Goal: Information Seeking & Learning: Learn about a topic

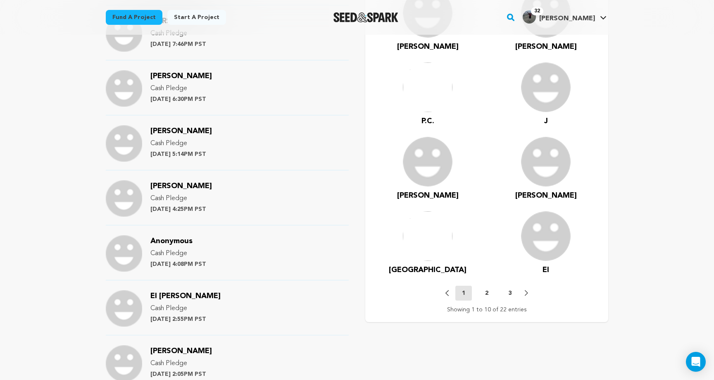
scroll to position [621, 0]
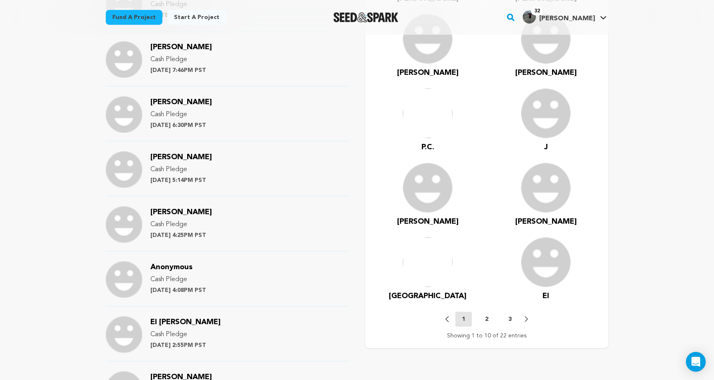
click at [426, 147] on span "P.C." at bounding box center [428, 146] width 13 height 7
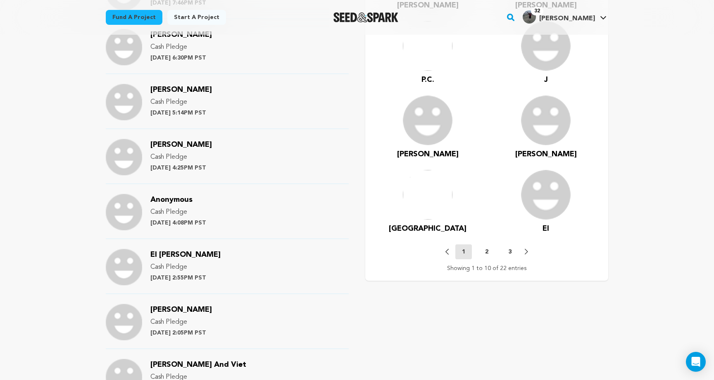
scroll to position [685, 0]
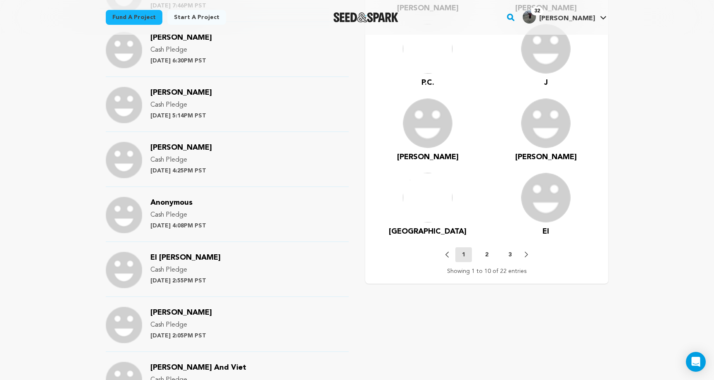
click at [489, 253] on button "2" at bounding box center [487, 254] width 17 height 8
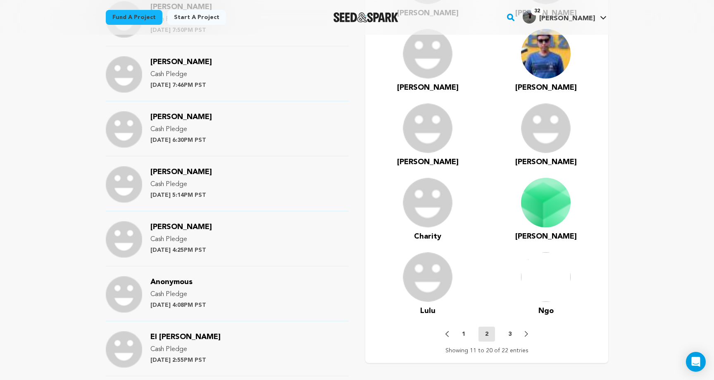
scroll to position [607, 0]
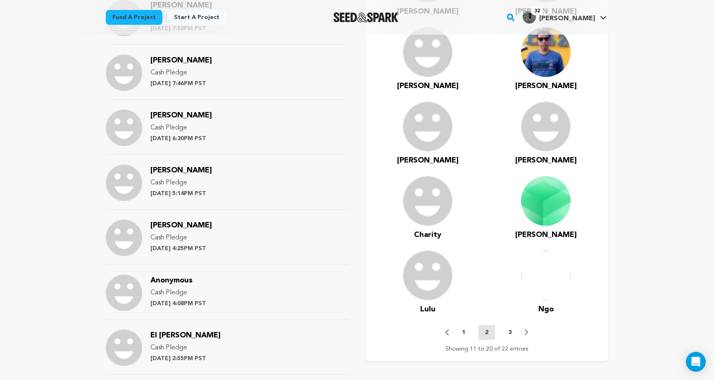
click at [424, 61] on img at bounding box center [428, 52] width 50 height 50
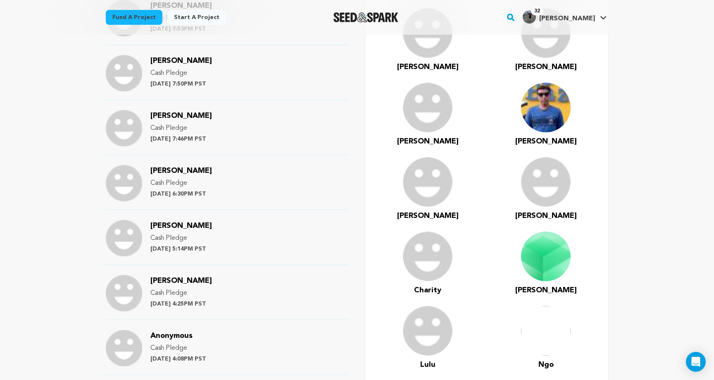
scroll to position [538, 0]
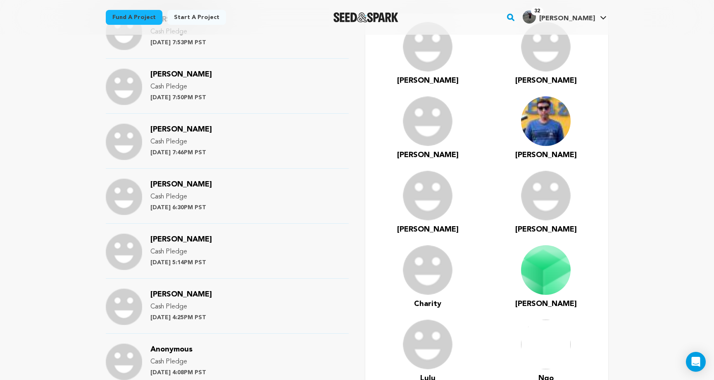
click at [429, 133] on img at bounding box center [428, 121] width 50 height 50
click at [430, 154] on span "Rachel" at bounding box center [428, 154] width 62 height 7
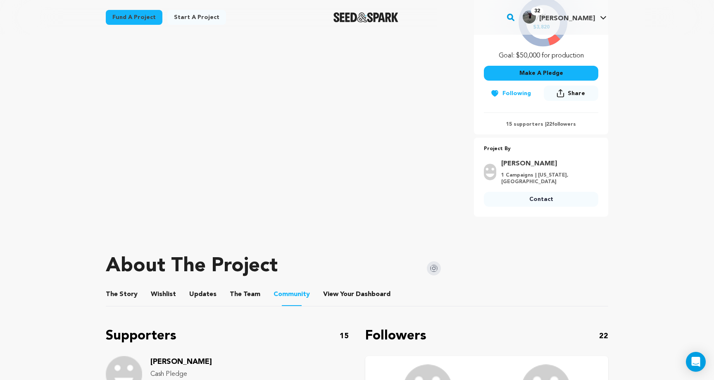
scroll to position [197, 0]
click at [127, 299] on button "The Story" at bounding box center [122, 296] width 20 height 20
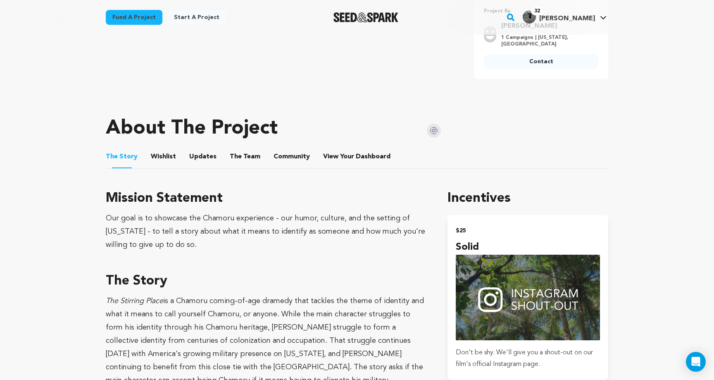
scroll to position [334, 0]
click at [163, 151] on button "Wishlist" at bounding box center [164, 158] width 20 height 20
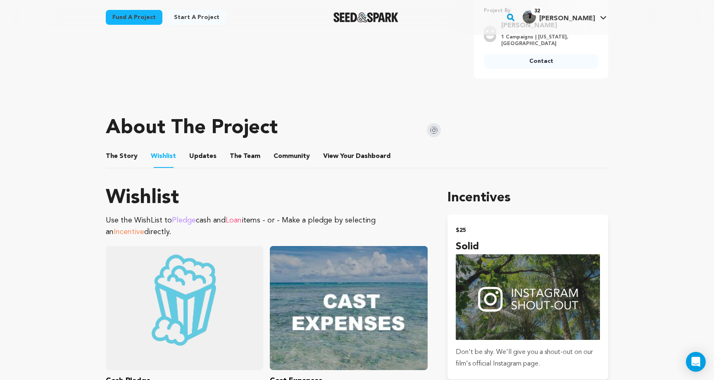
click at [196, 156] on button "Updates" at bounding box center [203, 158] width 20 height 20
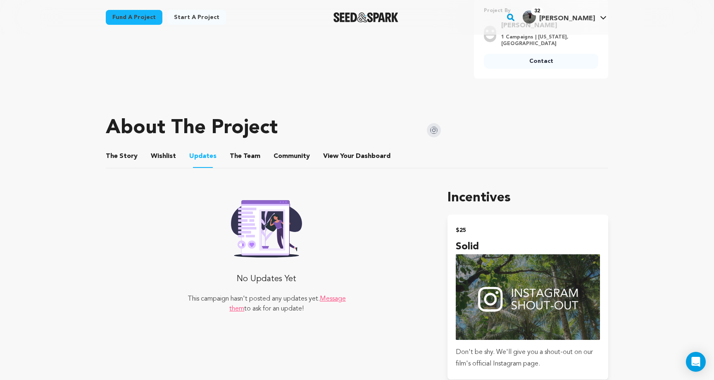
click at [239, 157] on button "The Team" at bounding box center [245, 158] width 20 height 20
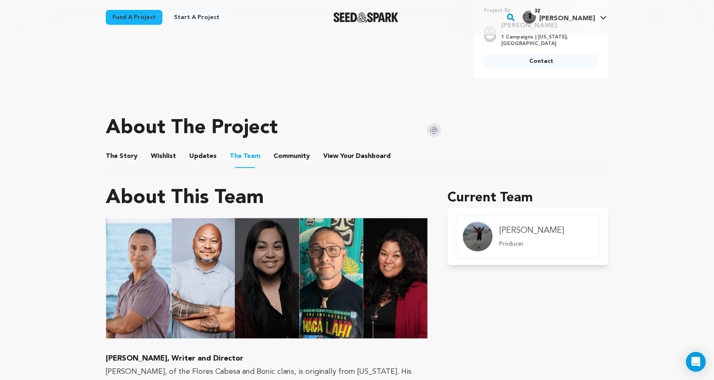
click at [285, 155] on button "Community" at bounding box center [292, 158] width 20 height 20
